Goal: Information Seeking & Learning: Learn about a topic

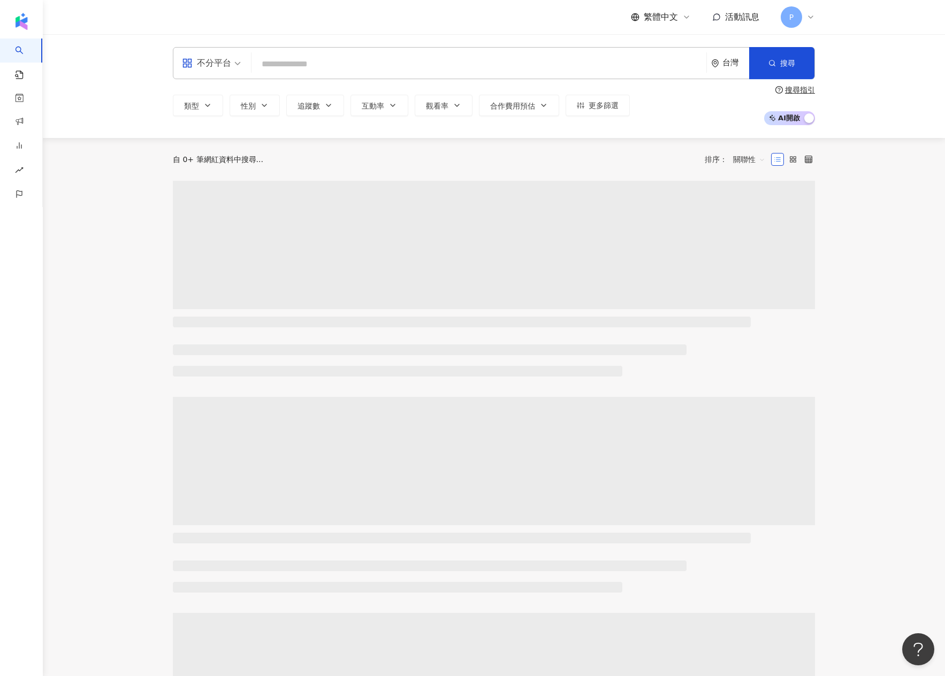
click at [430, 60] on input "search" at bounding box center [479, 64] width 446 height 20
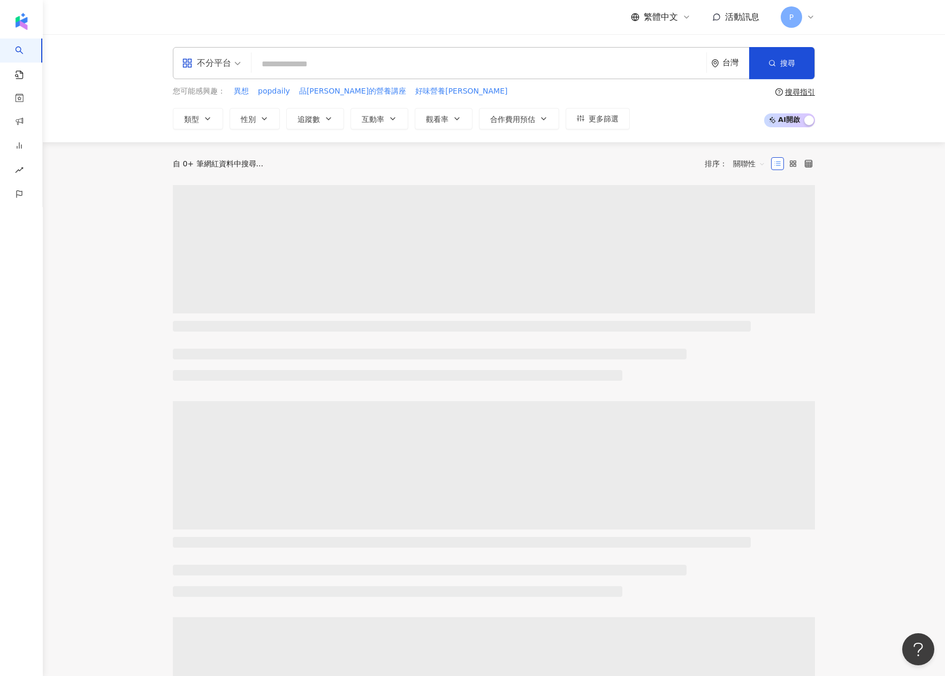
type input "**"
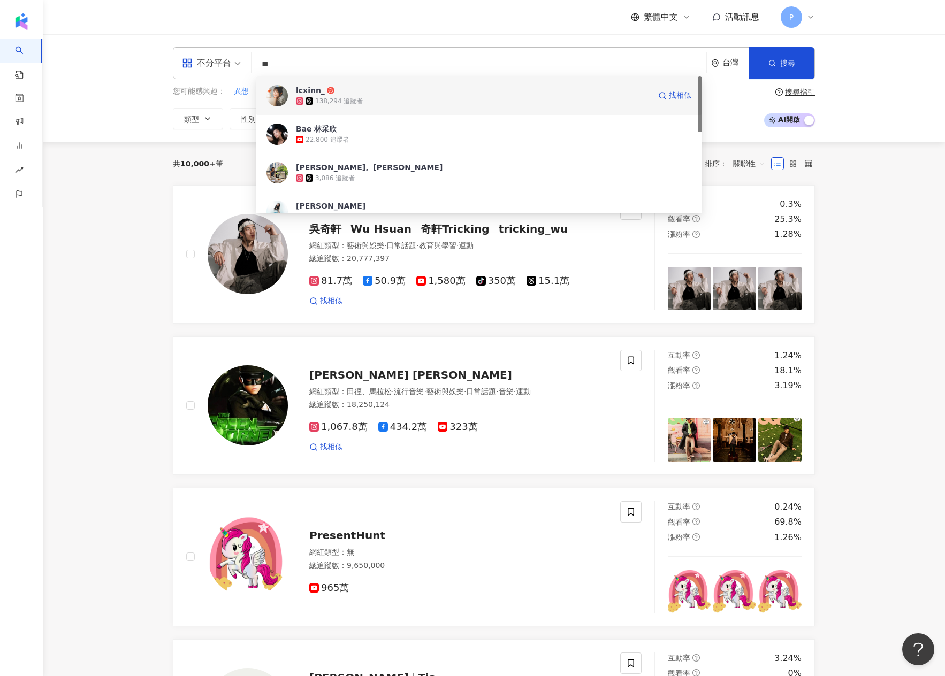
click at [429, 94] on span "lcxinn_" at bounding box center [473, 90] width 354 height 11
